Goal: Information Seeking & Learning: Learn about a topic

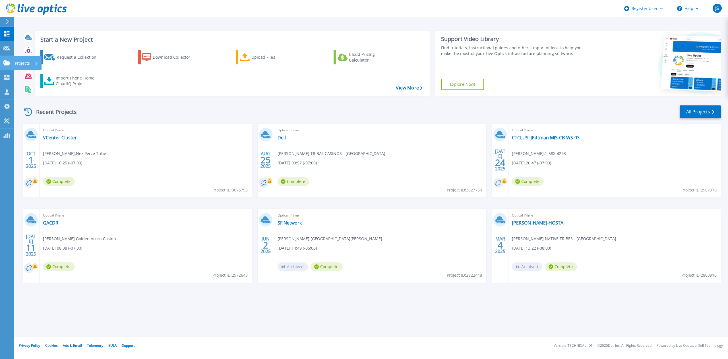
click at [9, 63] on icon at bounding box center [6, 62] width 7 height 5
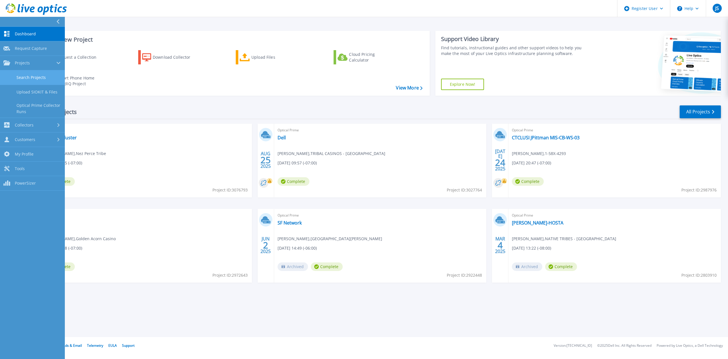
click at [39, 81] on link "Search Projects" at bounding box center [32, 77] width 65 height 15
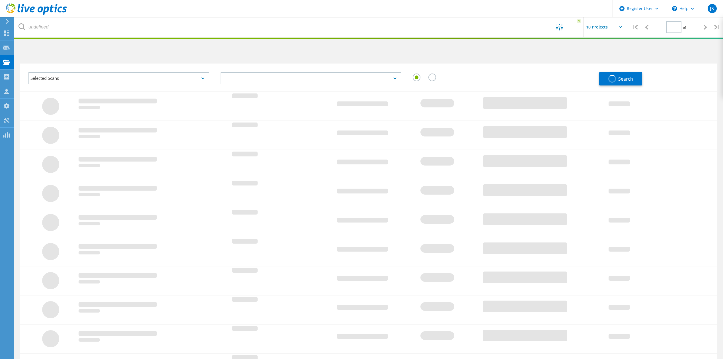
type input "1"
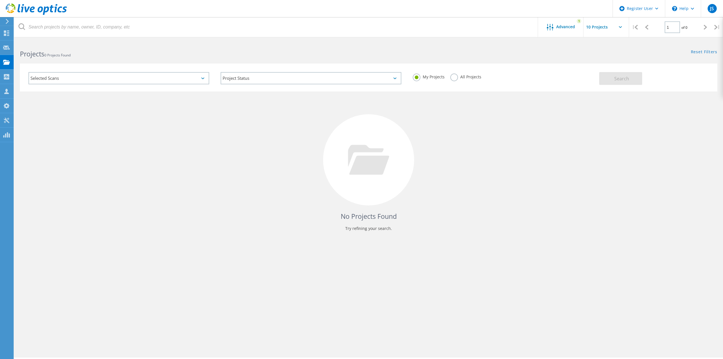
click at [454, 76] on label "All Projects" at bounding box center [465, 75] width 31 height 5
click at [0, 0] on input "All Projects" at bounding box center [0, 0] width 0 height 0
click at [577, 29] on div "Advanced" at bounding box center [561, 27] width 46 height 7
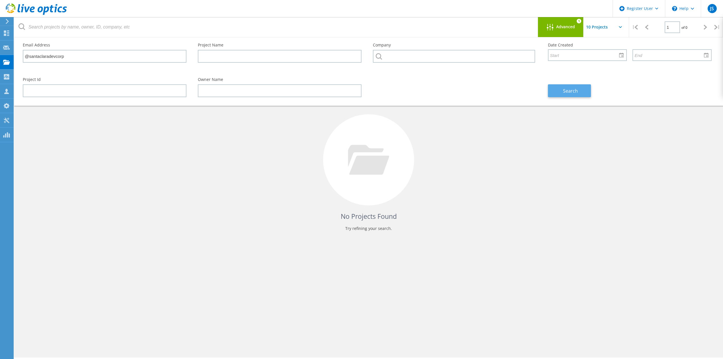
click at [568, 85] on button "Search" at bounding box center [569, 90] width 43 height 13
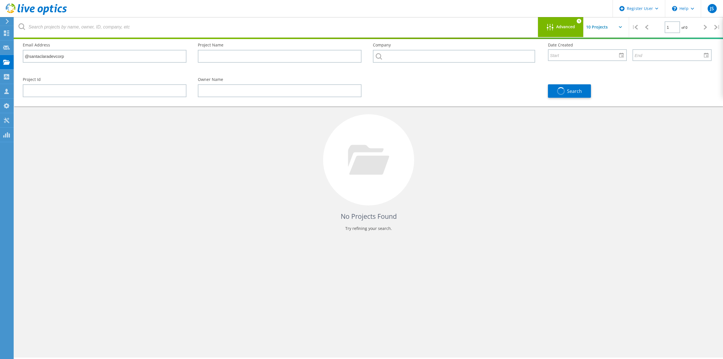
click at [561, 25] on span "Advanced" at bounding box center [565, 27] width 19 height 4
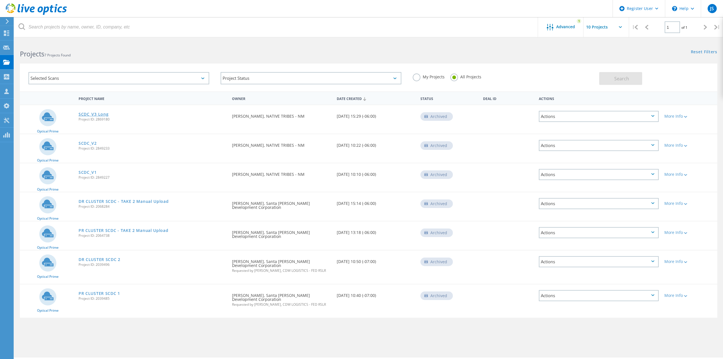
click at [105, 113] on link "SCDC_V3 Long" at bounding box center [94, 114] width 30 height 4
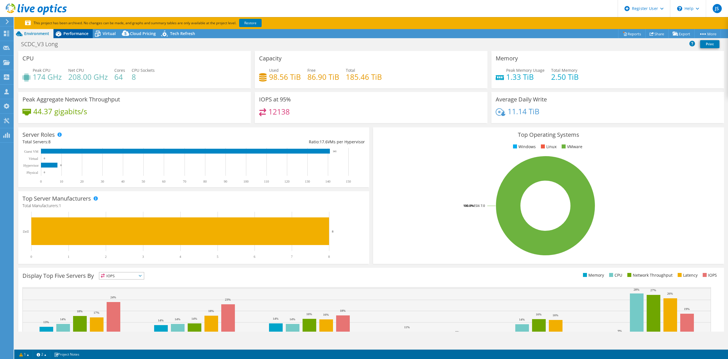
click at [81, 30] on div "Performance" at bounding box center [72, 33] width 39 height 9
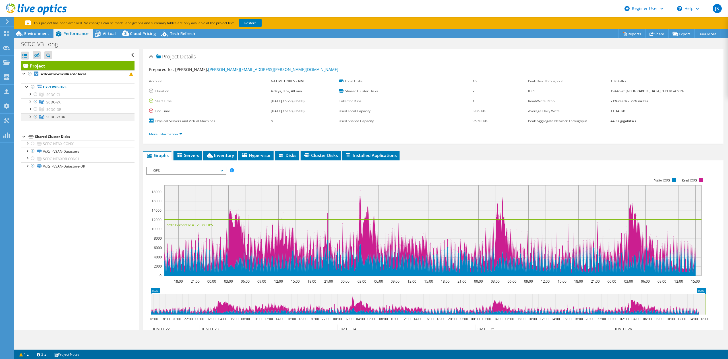
click at [36, 117] on div at bounding box center [36, 116] width 6 height 7
click at [48, 38] on div "SCDC_V3 Long Print" at bounding box center [371, 43] width 714 height 11
click at [47, 36] on span "Environment" at bounding box center [36, 33] width 25 height 5
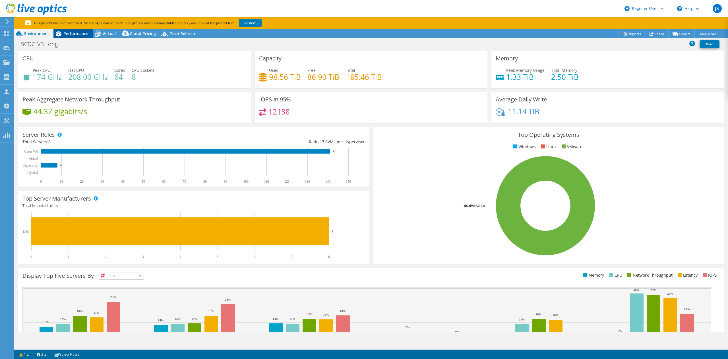
click at [75, 34] on span "Performance" at bounding box center [75, 33] width 25 height 5
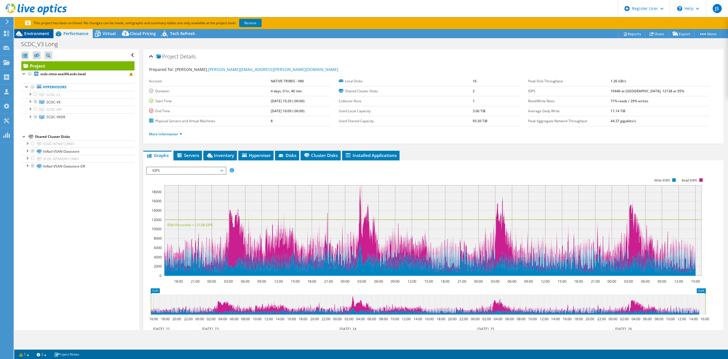
click at [43, 34] on span "Environment" at bounding box center [36, 33] width 25 height 5
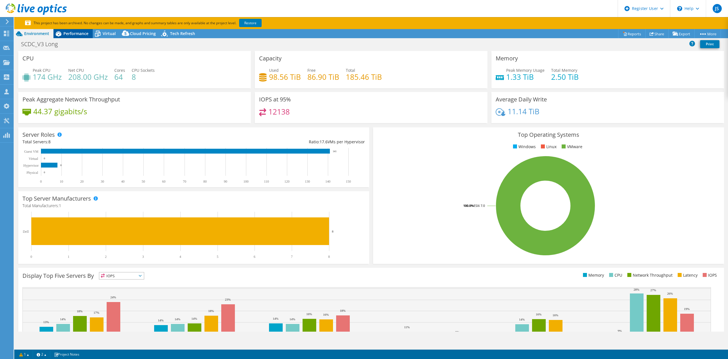
click at [75, 29] on div "Performance" at bounding box center [72, 33] width 39 height 9
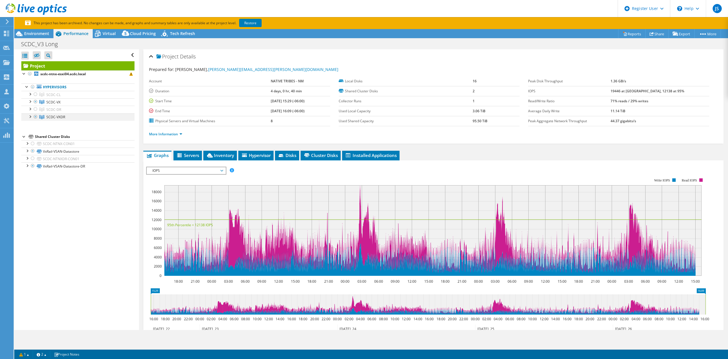
click at [36, 116] on div at bounding box center [36, 116] width 6 height 7
click at [254, 24] on link "Restore" at bounding box center [250, 23] width 22 height 8
click at [35, 32] on span "Environment" at bounding box center [36, 33] width 25 height 5
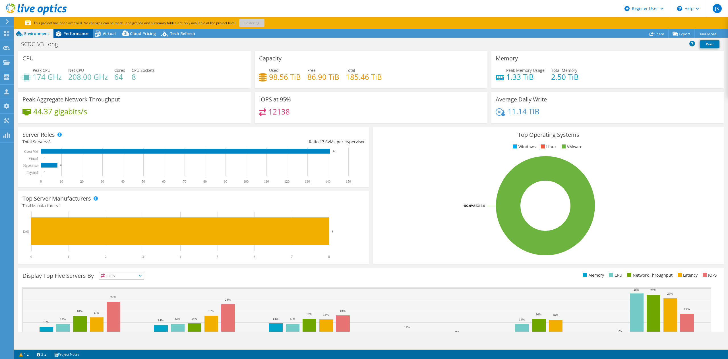
click at [81, 35] on span "Performance" at bounding box center [75, 33] width 25 height 5
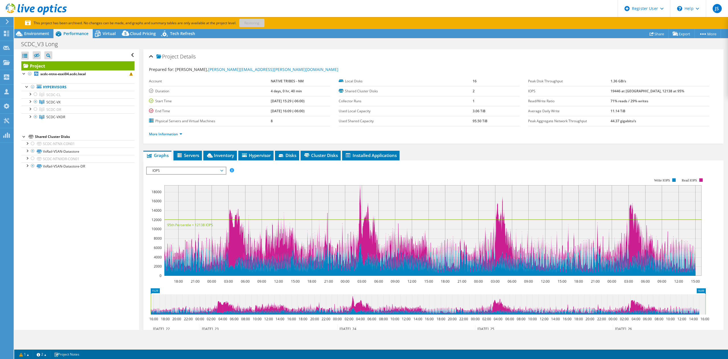
click at [252, 22] on p "This project has been archived. No changes can be made, and graphs and summary …" at bounding box center [164, 23] width 279 height 6
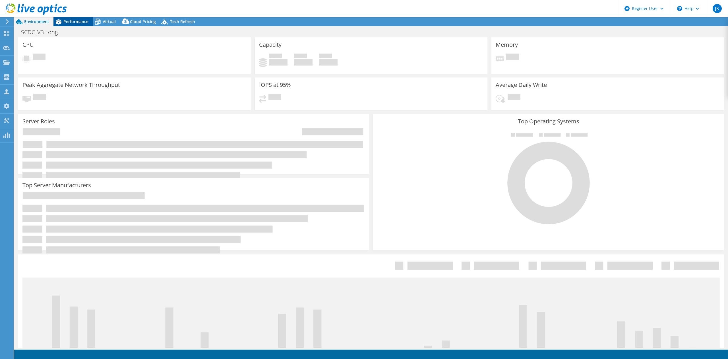
select select "USD"
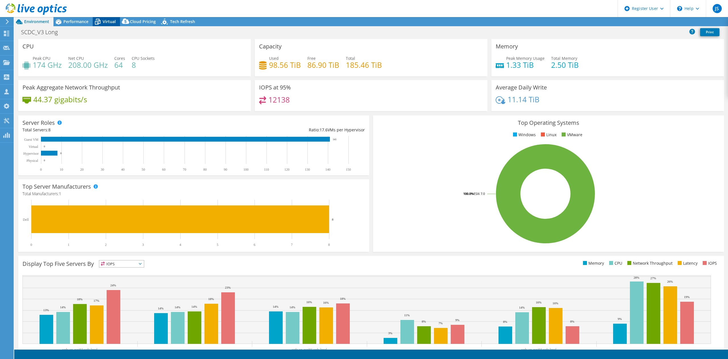
drag, startPoint x: 86, startPoint y: 22, endPoint x: 95, endPoint y: 20, distance: 9.0
click at [88, 21] on span "Performance" at bounding box center [75, 21] width 25 height 5
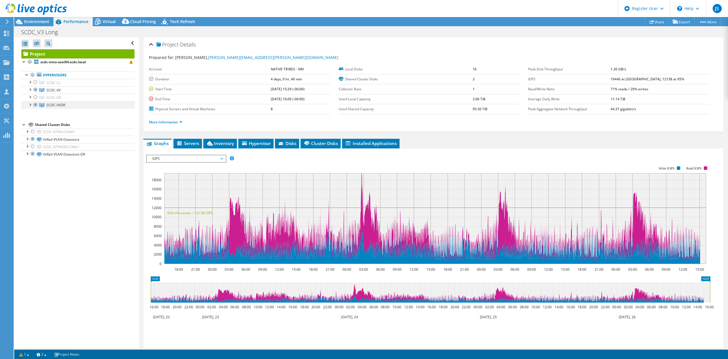
click at [35, 104] on div at bounding box center [36, 104] width 6 height 7
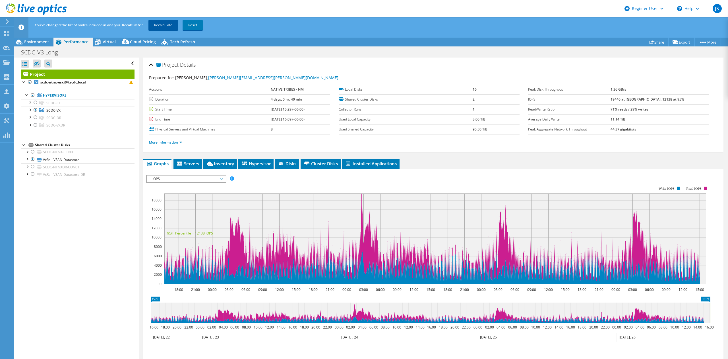
click at [170, 30] on link "Recalculate" at bounding box center [164, 25] width 30 height 10
click at [33, 42] on span "Environment" at bounding box center [36, 41] width 25 height 5
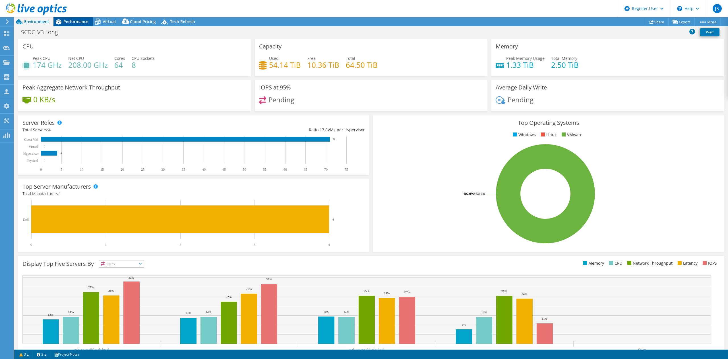
click at [79, 25] on div "Performance" at bounding box center [72, 21] width 39 height 9
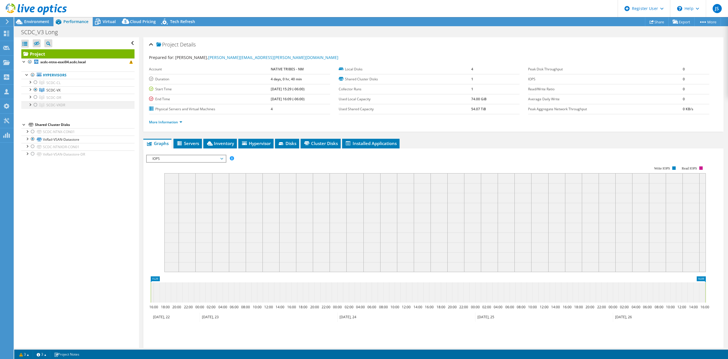
click at [36, 104] on div at bounding box center [36, 104] width 6 height 7
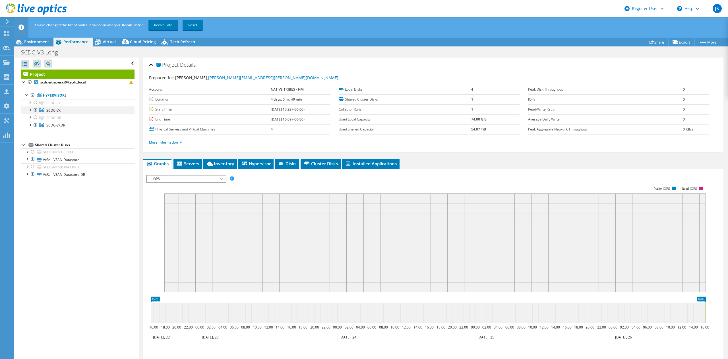
click at [35, 109] on div at bounding box center [36, 109] width 6 height 7
click at [151, 23] on link "Recalculate" at bounding box center [164, 25] width 30 height 10
click at [33, 40] on span "Environment" at bounding box center [36, 41] width 25 height 5
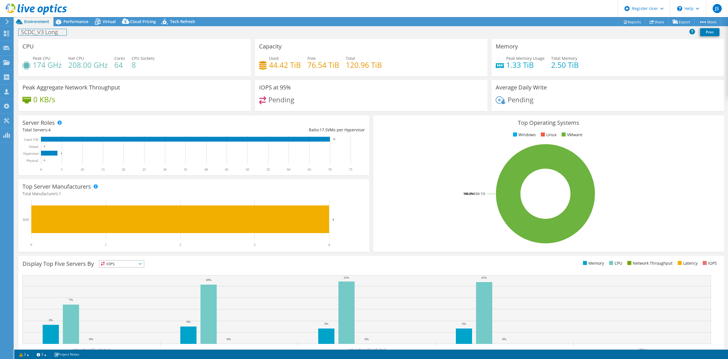
click at [64, 27] on div "SCDC_V3 Long Print" at bounding box center [371, 32] width 714 height 11
click at [68, 22] on div "Performance" at bounding box center [72, 21] width 39 height 9
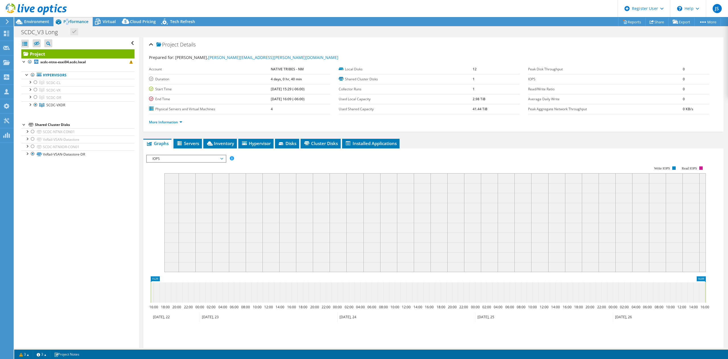
click at [68, 22] on span "Performance" at bounding box center [75, 21] width 25 height 5
click at [43, 18] on div at bounding box center [33, 9] width 67 height 19
click at [44, 21] on span "Environment" at bounding box center [36, 21] width 25 height 5
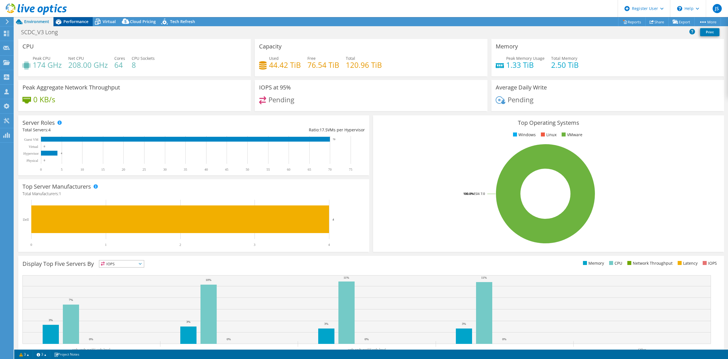
drag, startPoint x: 75, startPoint y: 20, endPoint x: 74, endPoint y: 41, distance: 20.5
click at [75, 20] on span "Performance" at bounding box center [75, 21] width 25 height 5
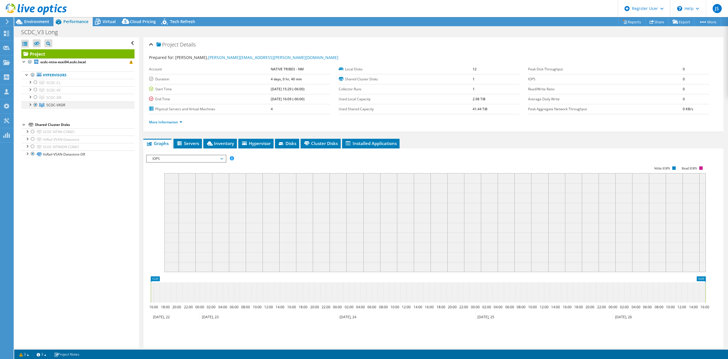
click at [36, 106] on div at bounding box center [36, 104] width 6 height 7
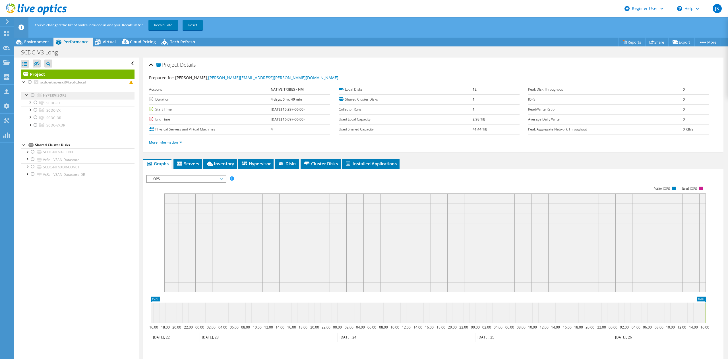
click at [36, 93] on link "Hypervisors" at bounding box center [77, 95] width 113 height 7
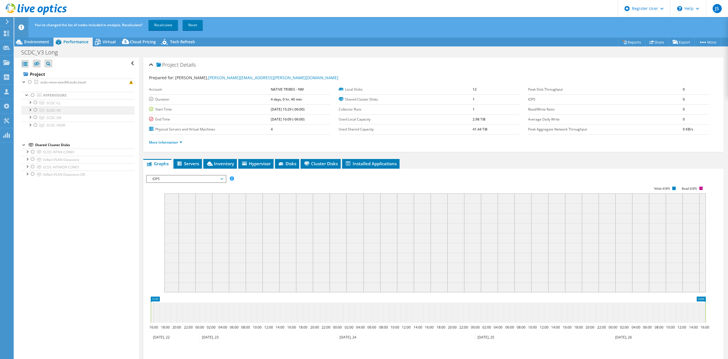
click at [36, 111] on div at bounding box center [36, 109] width 6 height 7
click at [162, 25] on link "Recalculate" at bounding box center [164, 25] width 30 height 10
drag, startPoint x: 39, startPoint y: 41, endPoint x: 42, endPoint y: 40, distance: 3.2
click at [41, 41] on span "Environment" at bounding box center [36, 41] width 25 height 5
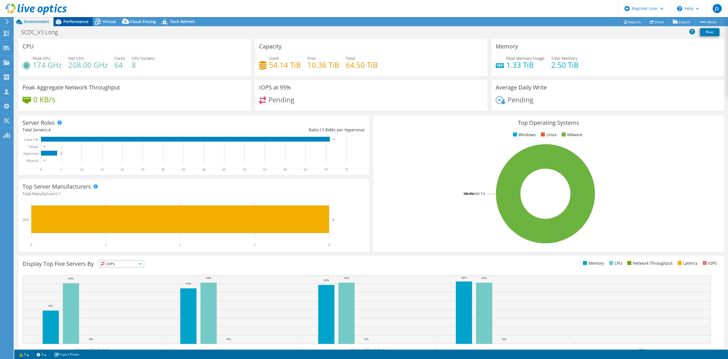
click at [75, 19] on span "Performance" at bounding box center [75, 21] width 25 height 5
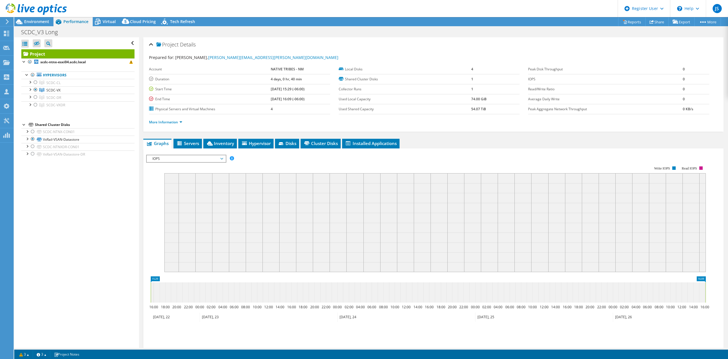
click at [211, 138] on div "Project Details Prepared for: Ryan McHargue, Ryan.McHargue@santaclaradevcorp.co…" at bounding box center [433, 212] width 589 height 351
click at [211, 139] on div "Project Details Prepared for: Ryan McHargue, Ryan.McHargue@santaclaradevcorp.co…" at bounding box center [433, 212] width 589 height 351
click at [211, 139] on li "Inventory" at bounding box center [220, 144] width 34 height 10
